Goal: Task Accomplishment & Management: Manage account settings

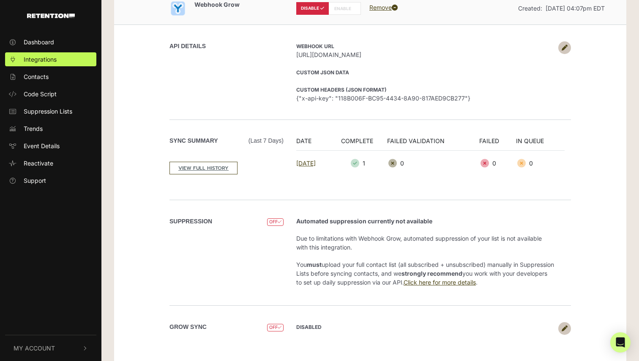
scroll to position [58, 0]
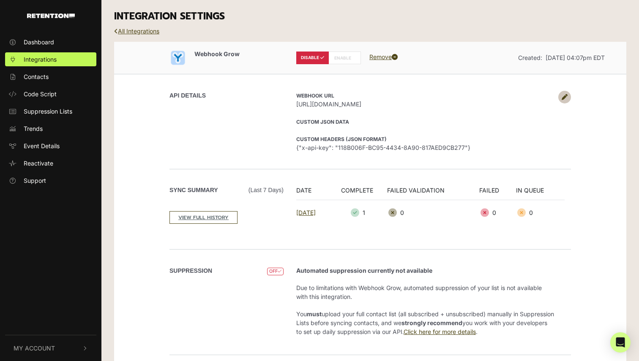
click at [568, 98] on link at bounding box center [564, 97] width 13 height 13
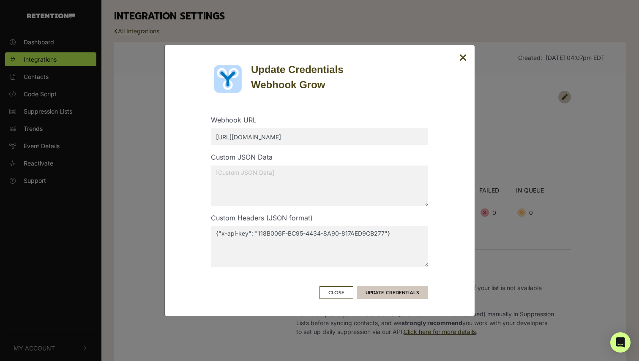
click at [390, 293] on button "UPDATE CREDENTIALS" at bounding box center [392, 292] width 71 height 13
